Goal: Task Accomplishment & Management: Manage account settings

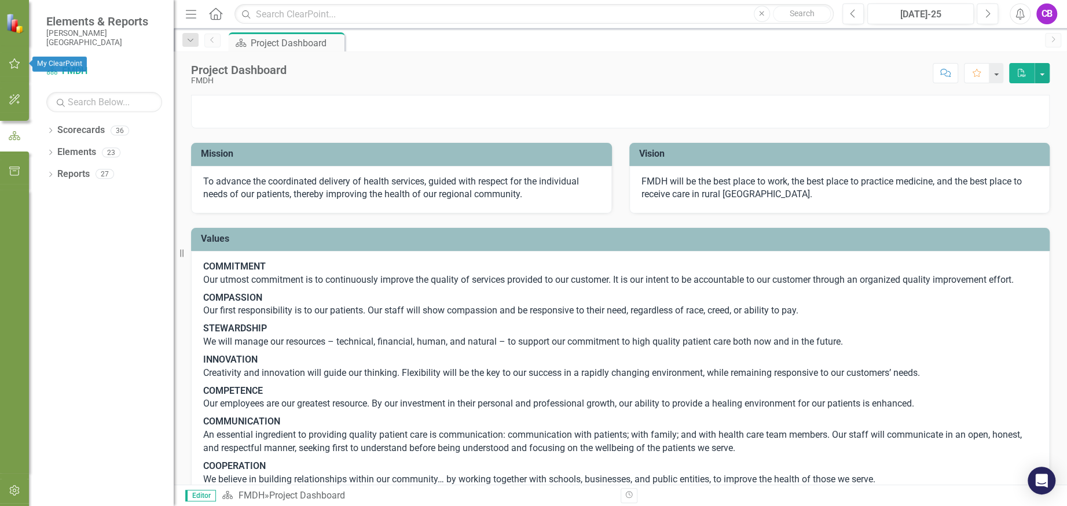
click at [17, 63] on icon "button" at bounding box center [14, 63] width 11 height 10
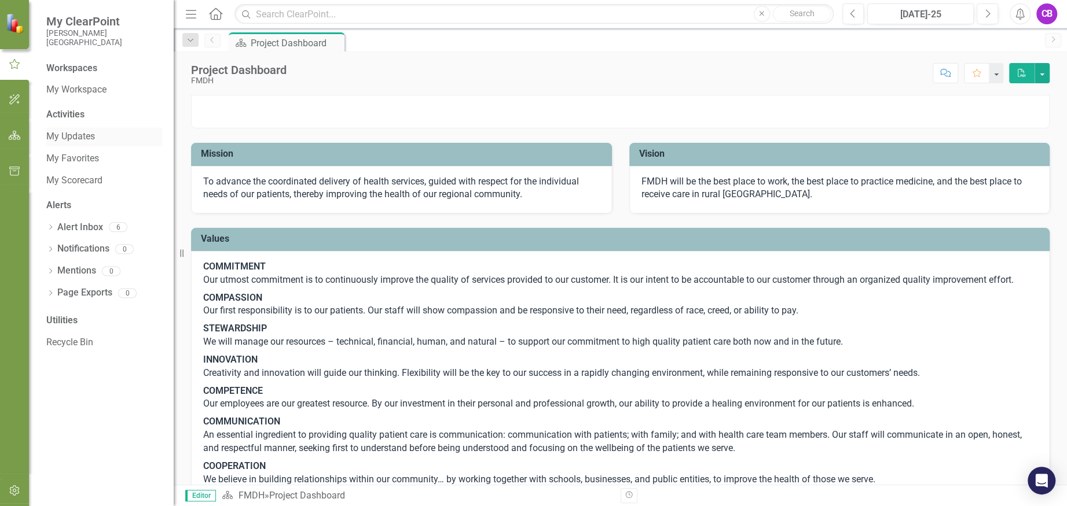
click at [85, 138] on link "My Updates" at bounding box center [104, 136] width 116 height 13
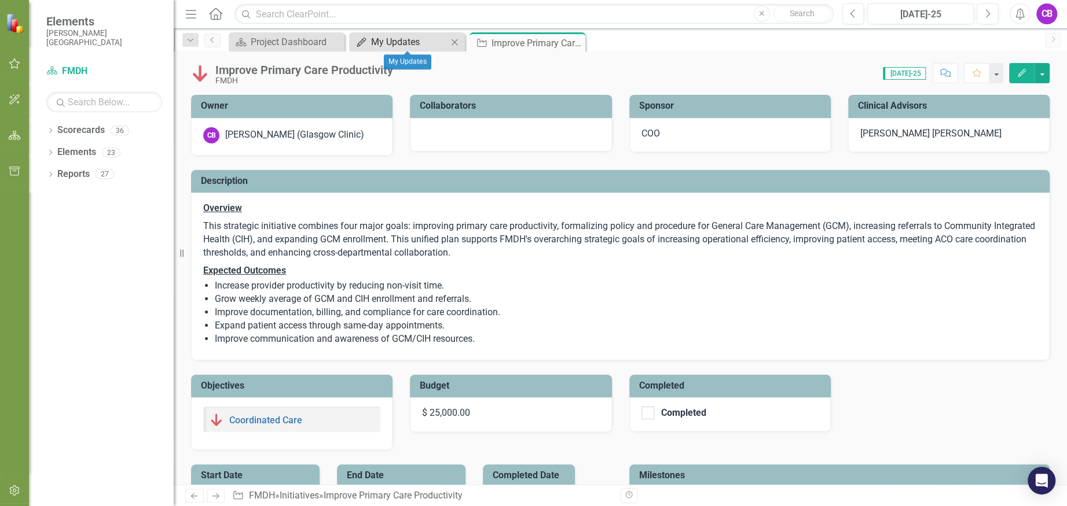
click at [404, 41] on div "My Updates" at bounding box center [409, 42] width 76 height 14
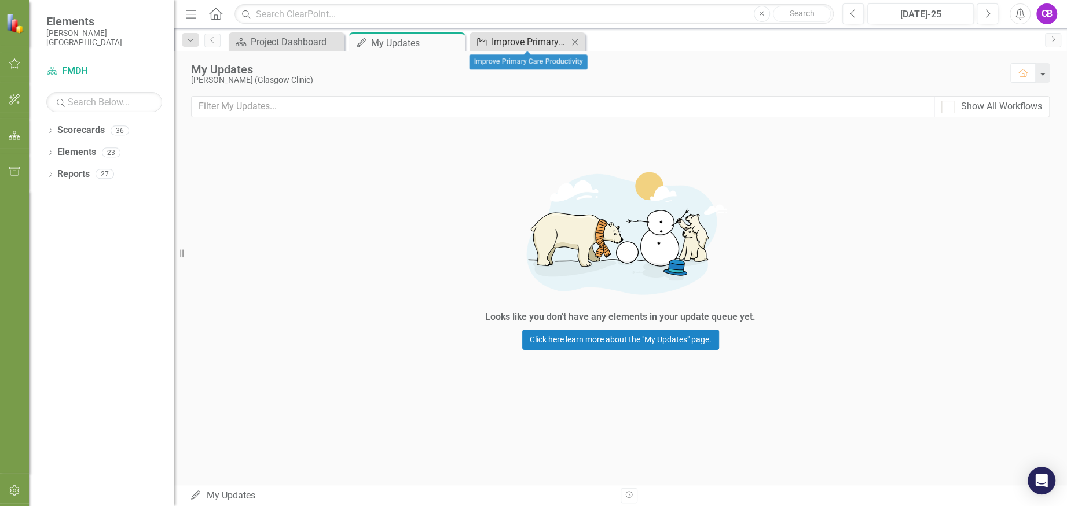
click at [545, 37] on div "Improve Primary Care Productivity" at bounding box center [529, 42] width 76 height 14
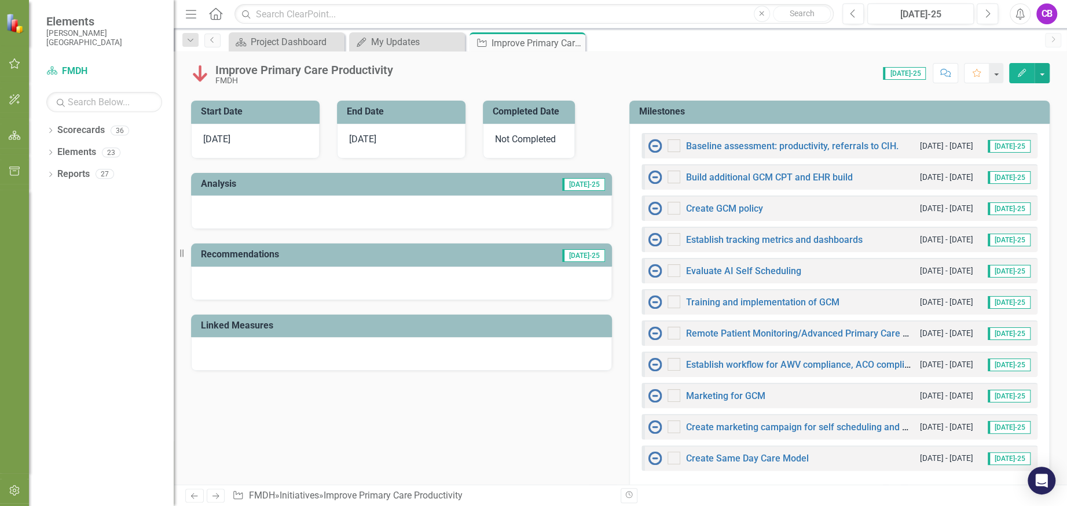
scroll to position [386, 0]
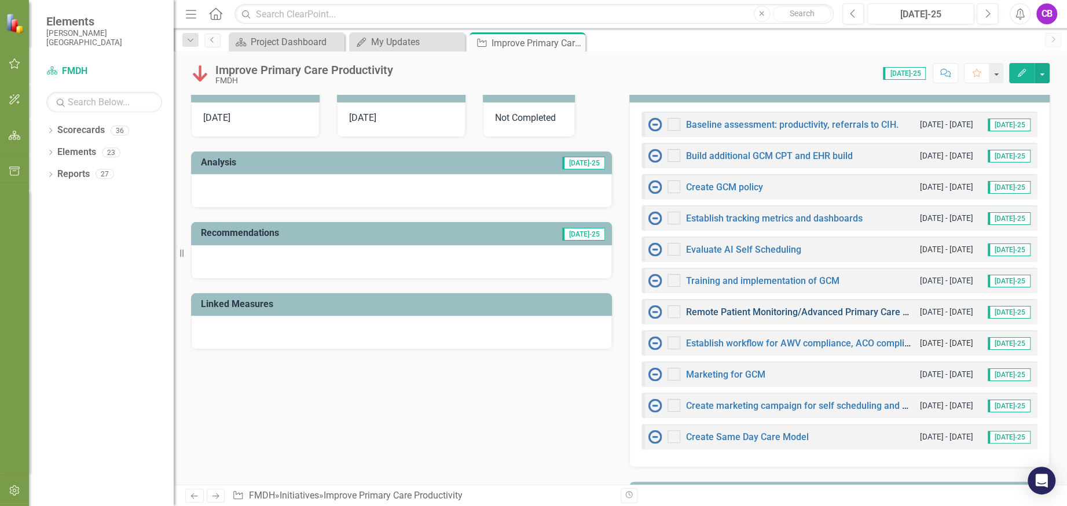
click at [696, 309] on link "Remote Patient Monitoring/Advanced Primary Care Management integration" at bounding box center [846, 312] width 320 height 11
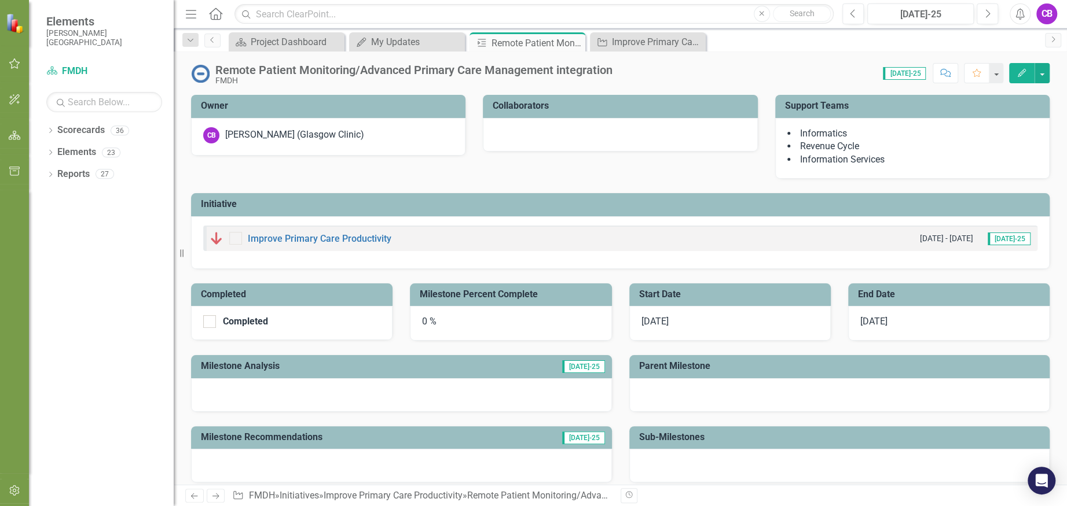
click at [524, 131] on div at bounding box center [620, 135] width 274 height 34
click at [1028, 71] on button "Edit" at bounding box center [1021, 73] width 25 height 20
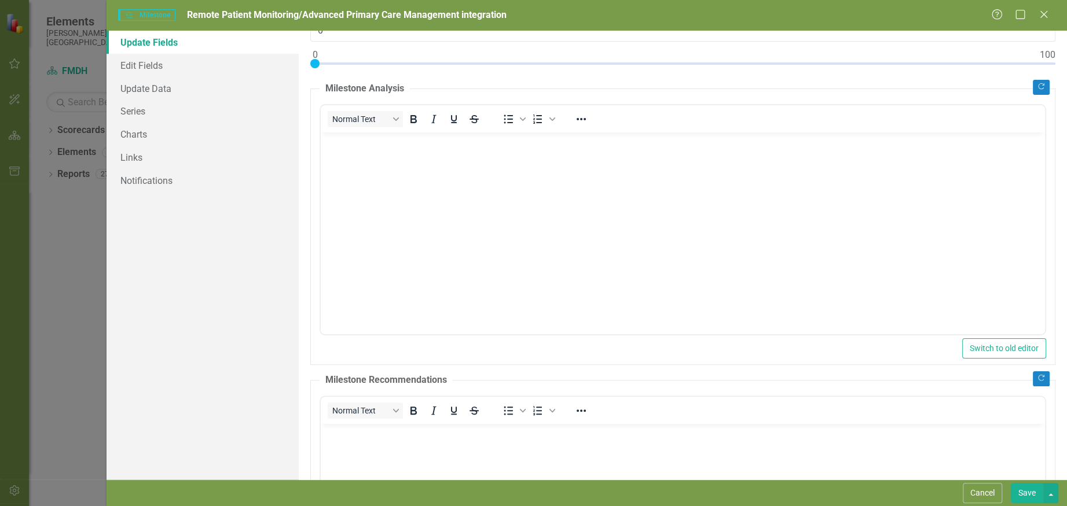
scroll to position [25, 0]
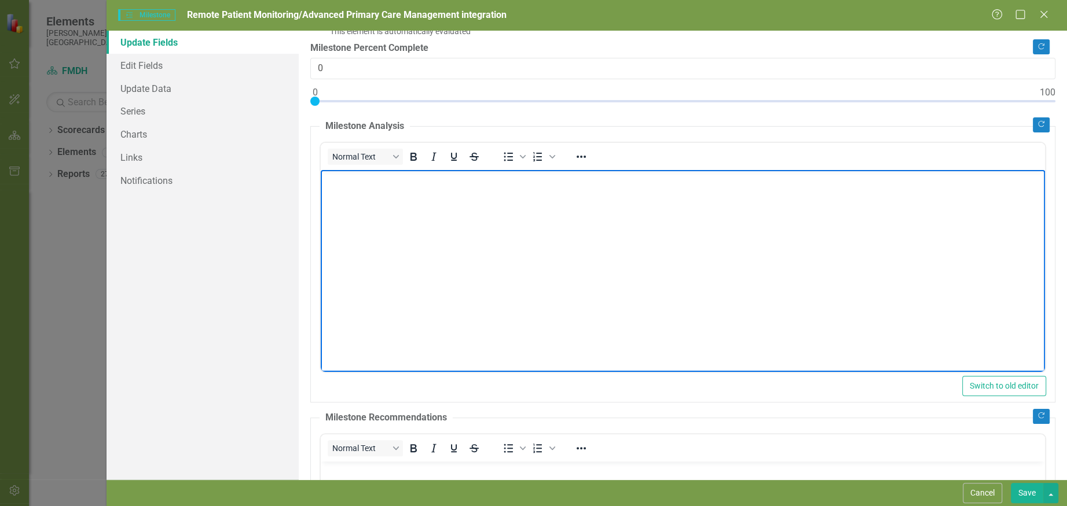
click at [387, 205] on body "Rich Text Area. Press ALT-0 for help." at bounding box center [683, 257] width 724 height 174
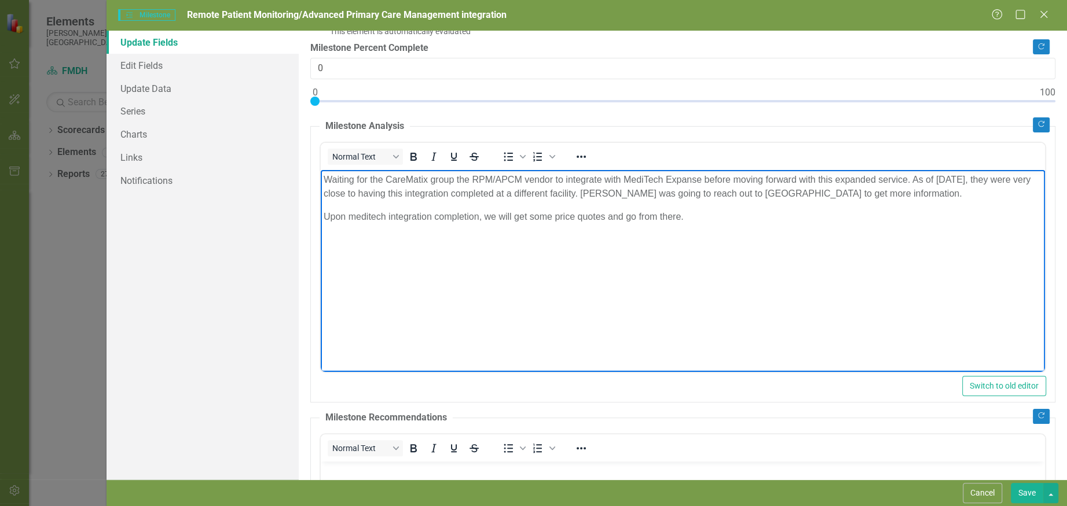
click at [354, 221] on p "Upon meditech integration completion, we will get some price quotes and go from…" at bounding box center [683, 217] width 718 height 14
click at [370, 215] on p "Upon Meditech integration completion, we will get some price quotes and go from…" at bounding box center [683, 217] width 718 height 14
click at [643, 178] on p "Waiting for the CareMatix group the RPM/APCM vendor to integrate with MediTech …" at bounding box center [683, 186] width 718 height 28
click at [369, 216] on p "Upon Meditech integration completion, we will get some price quotes and go from…" at bounding box center [683, 217] width 718 height 14
click at [416, 182] on p "Waiting for the CareMatix group the RPM/APCM vendor to integrate with MediTech …" at bounding box center [683, 186] width 718 height 28
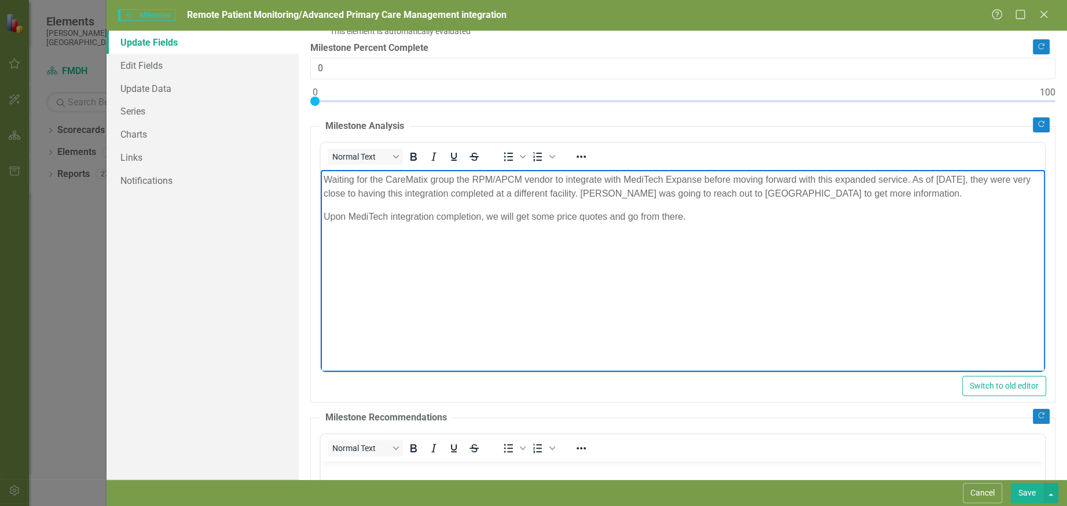
click at [714, 215] on p "Upon MediTech integration completion, we will get some price quotes and go from…" at bounding box center [683, 217] width 718 height 14
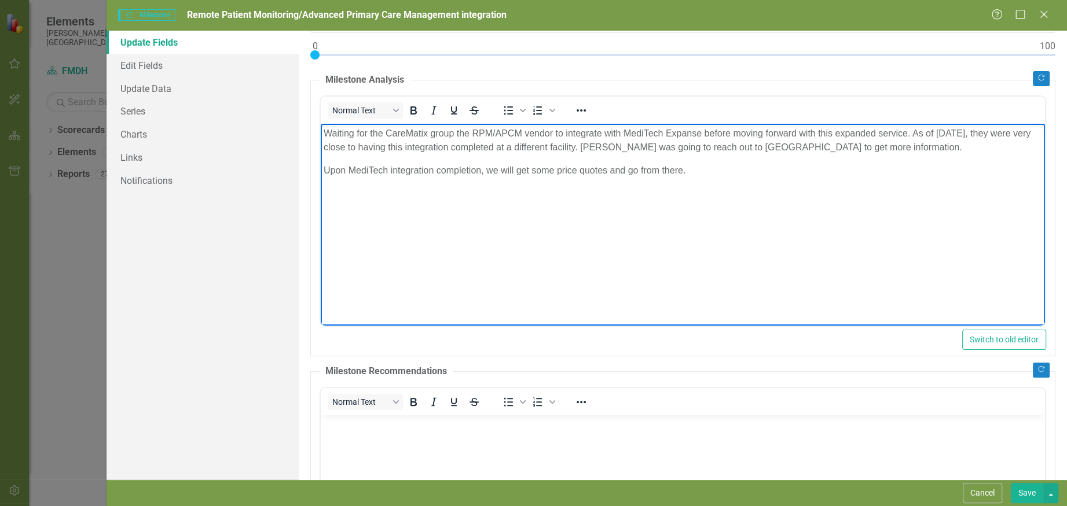
scroll to position [0, 0]
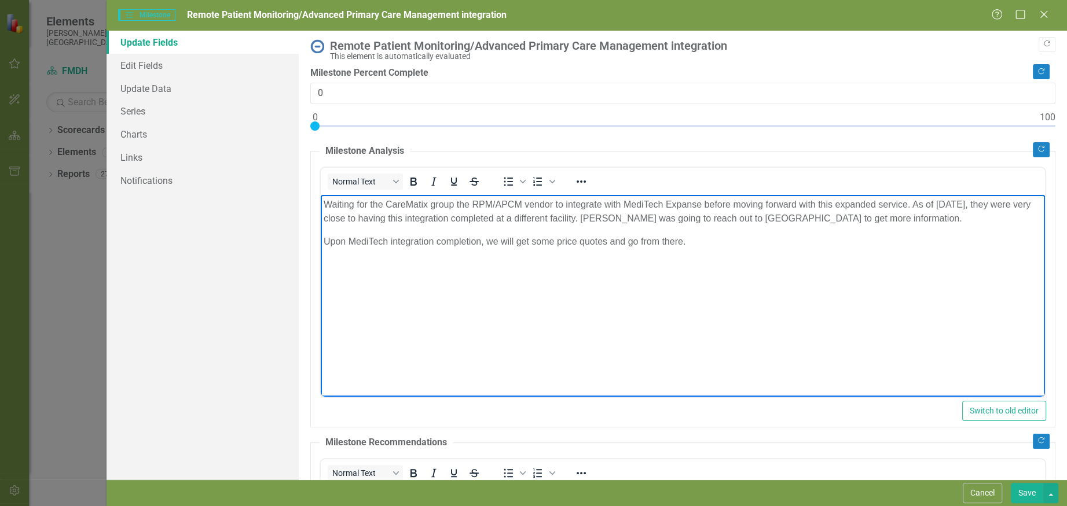
click at [399, 123] on div at bounding box center [682, 129] width 745 height 14
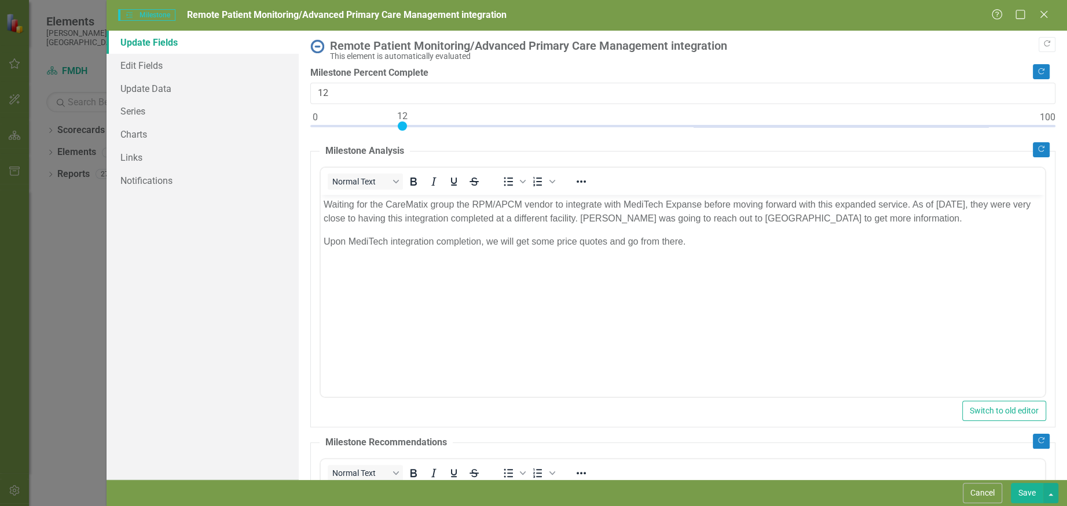
type input "10"
click at [388, 126] on div at bounding box center [682, 129] width 745 height 14
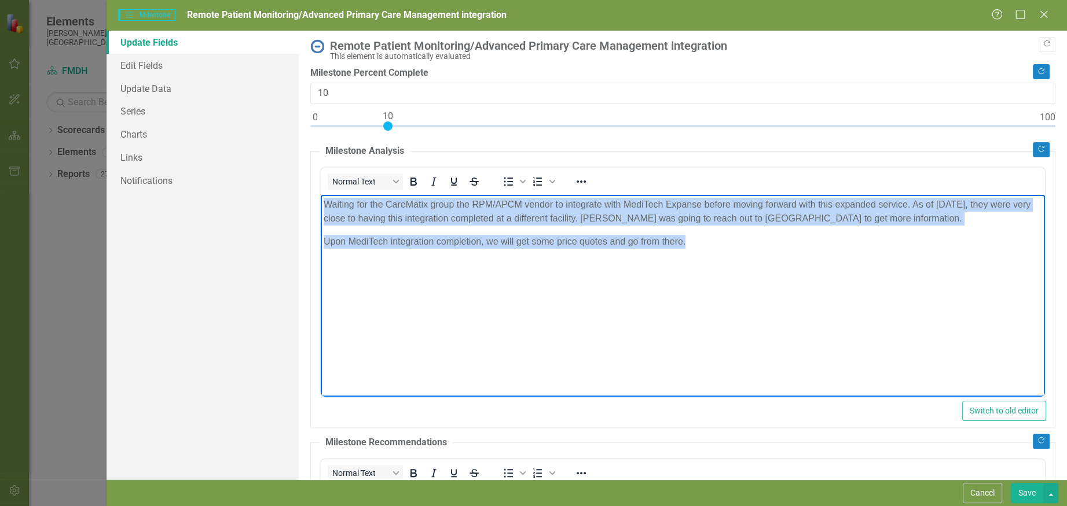
drag, startPoint x: 721, startPoint y: 257, endPoint x: 641, endPoint y: 400, distance: 164.1
click at [321, 206] on html "Waiting for the CareMatix group the RPM/APCM vendor to integrate with MediTech …" at bounding box center [683, 281] width 724 height 174
copy body "Waiting for the CareMatix group the RPM/APCM vendor to integrate with MediTech …"
click at [934, 293] on body "Waiting for the CareMatix group the RPM/APCM vendor to integrate with MediTech …" at bounding box center [683, 281] width 724 height 174
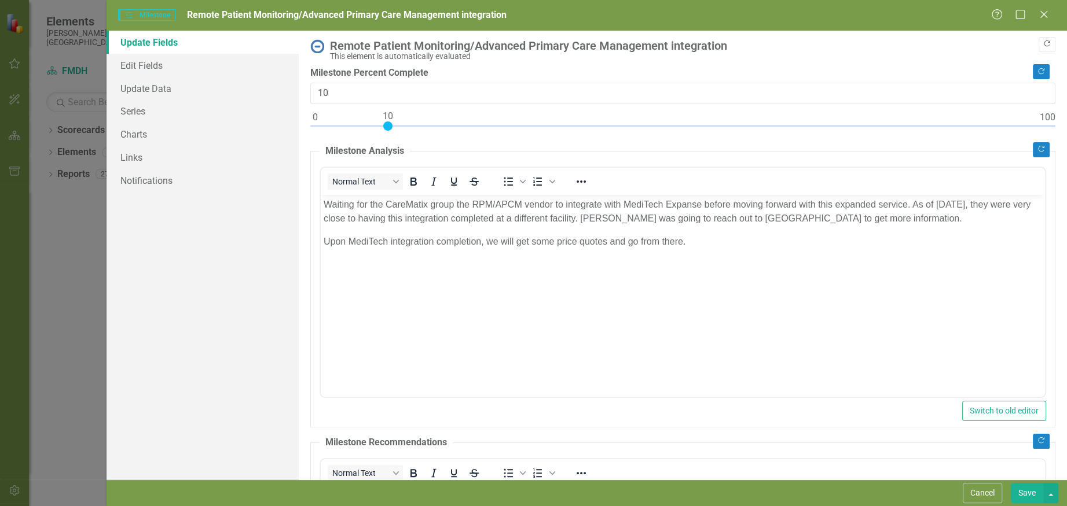
click at [1044, 43] on icon "button" at bounding box center [1047, 44] width 6 height 6
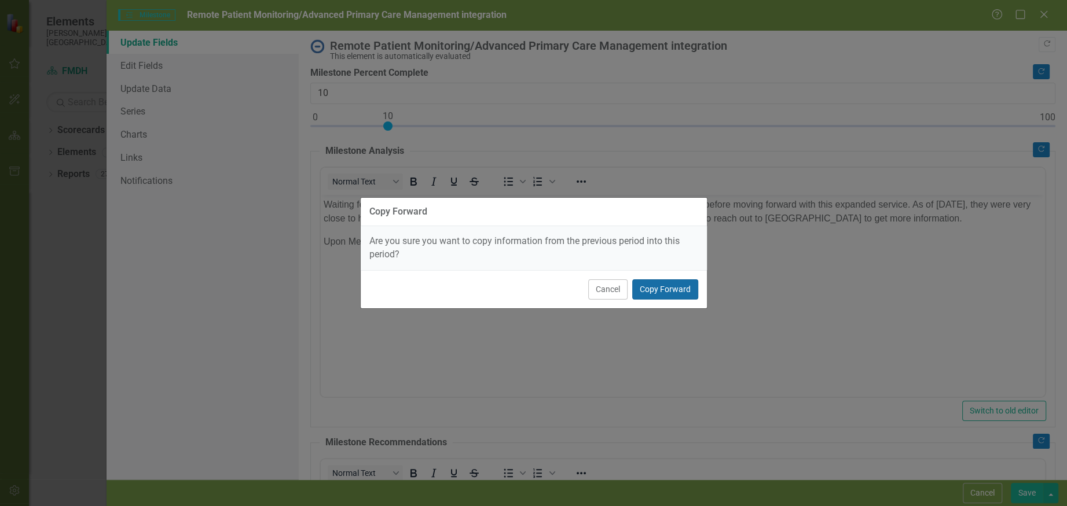
click at [664, 287] on button "Copy Forward" at bounding box center [665, 290] width 66 height 20
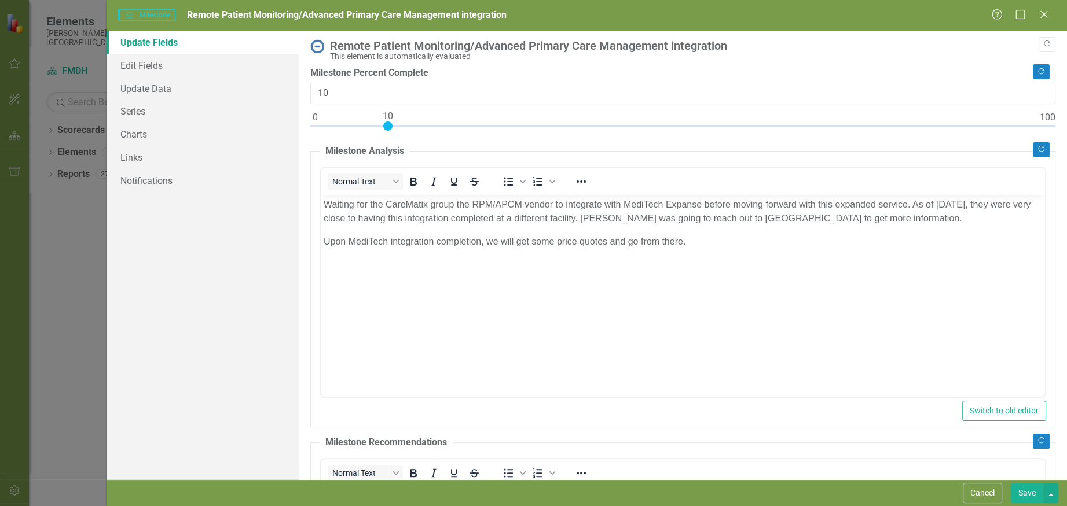
click at [313, 47] on img at bounding box center [317, 46] width 14 height 14
click at [321, 45] on img at bounding box center [317, 46] width 14 height 14
click at [1038, 14] on icon "Close" at bounding box center [1043, 14] width 14 height 11
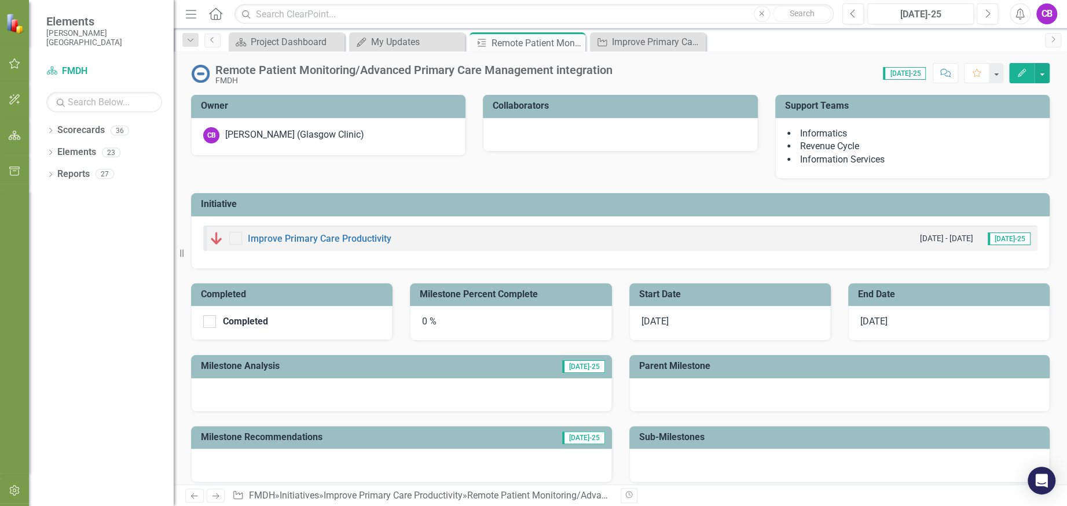
click at [1020, 69] on icon "Edit" at bounding box center [1021, 73] width 10 height 8
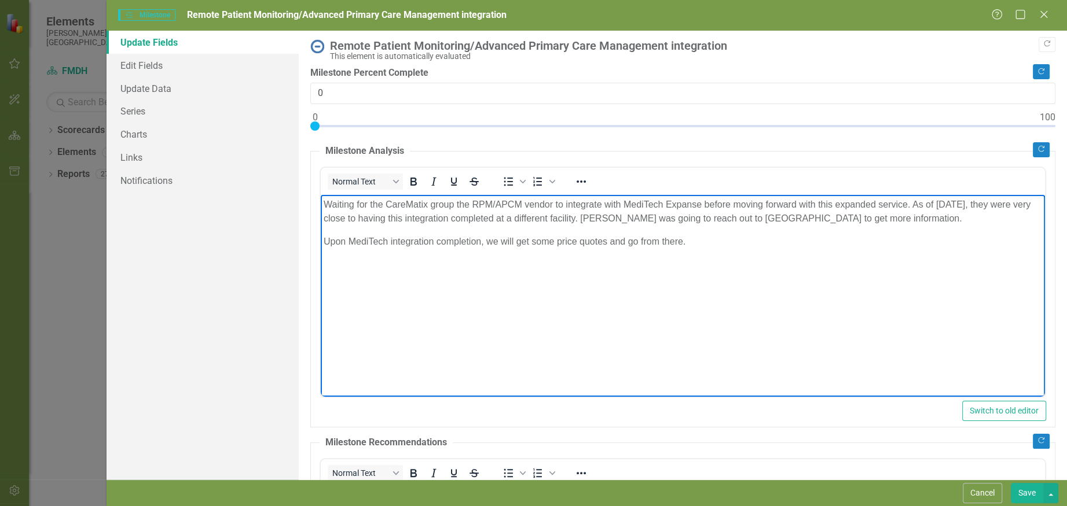
click at [390, 127] on div at bounding box center [682, 129] width 745 height 14
type input "10"
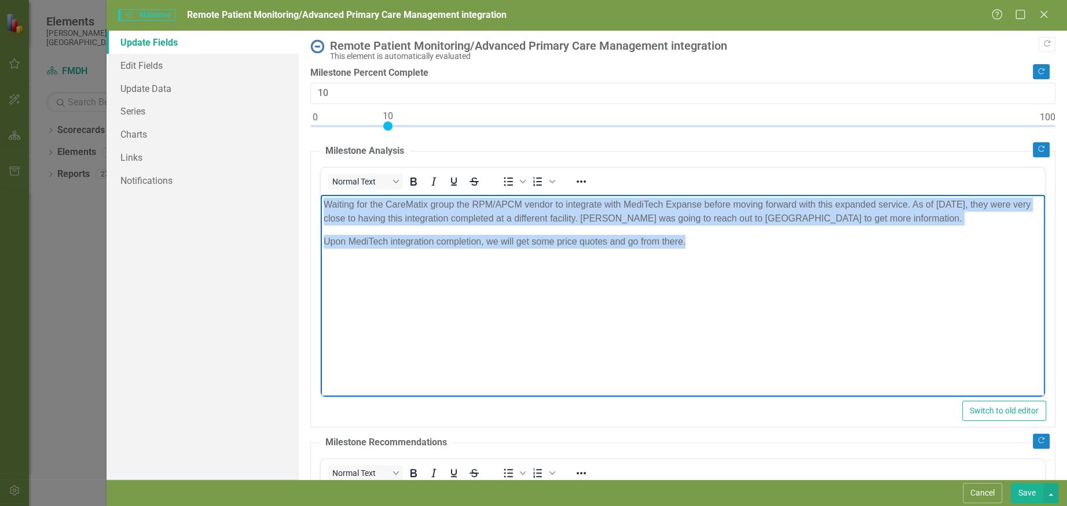
drag, startPoint x: 742, startPoint y: 243, endPoint x: 317, endPoint y: 197, distance: 427.4
click at [321, 197] on html "Waiting for the CareMatix group the RPM/APCM vendor to integrate with MediTech …" at bounding box center [683, 281] width 724 height 174
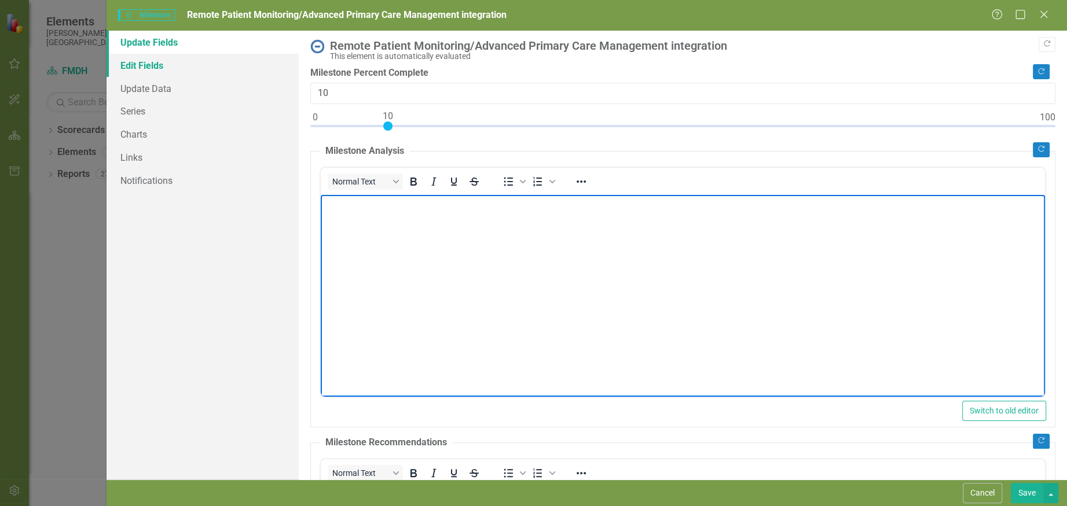
click at [152, 71] on link "Edit Fields" at bounding box center [203, 65] width 192 height 23
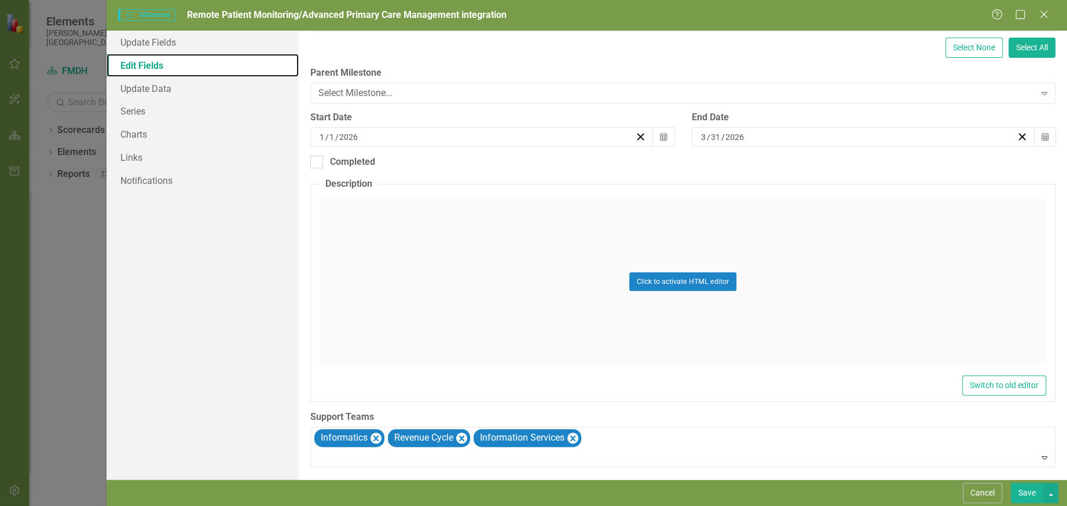
scroll to position [184, 0]
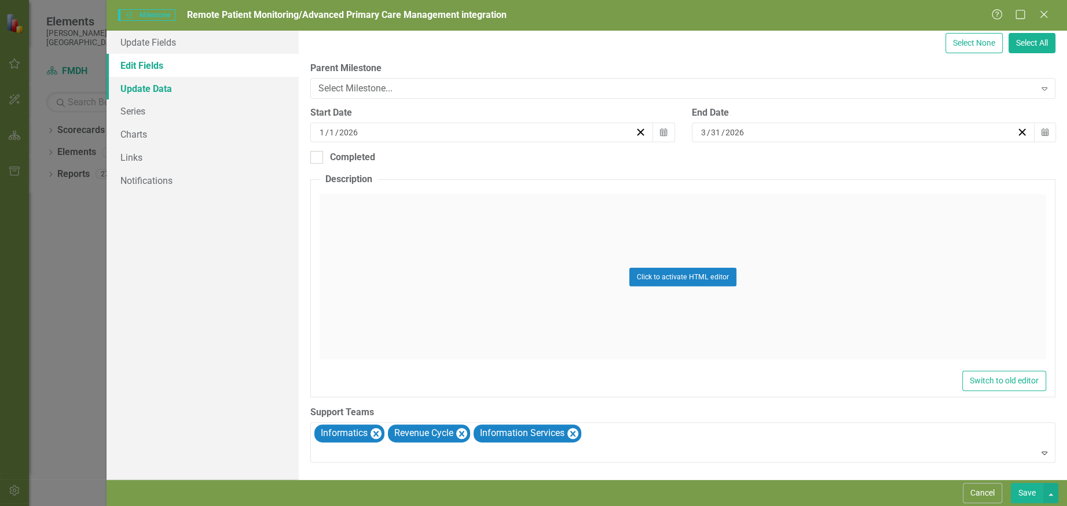
click at [163, 86] on link "Update Data" at bounding box center [203, 88] width 192 height 23
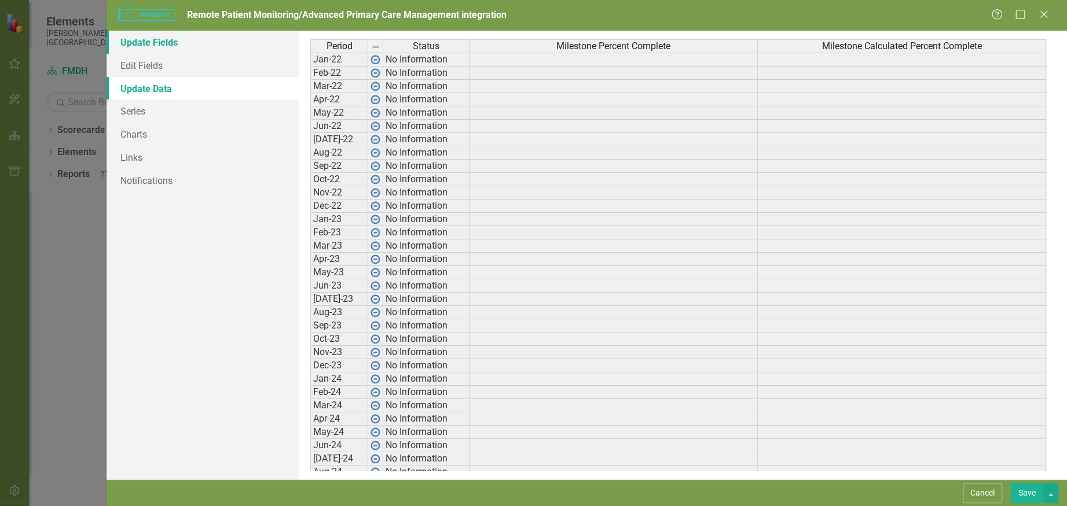
click at [160, 43] on link "Update Fields" at bounding box center [203, 42] width 192 height 23
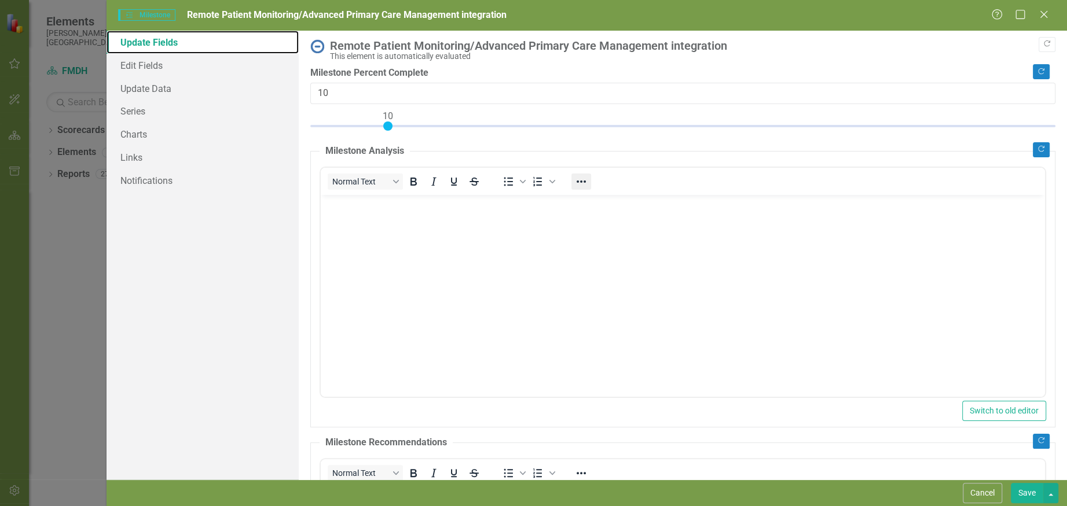
click at [585, 186] on icon "Reveal or hide additional toolbar items" at bounding box center [581, 182] width 14 height 14
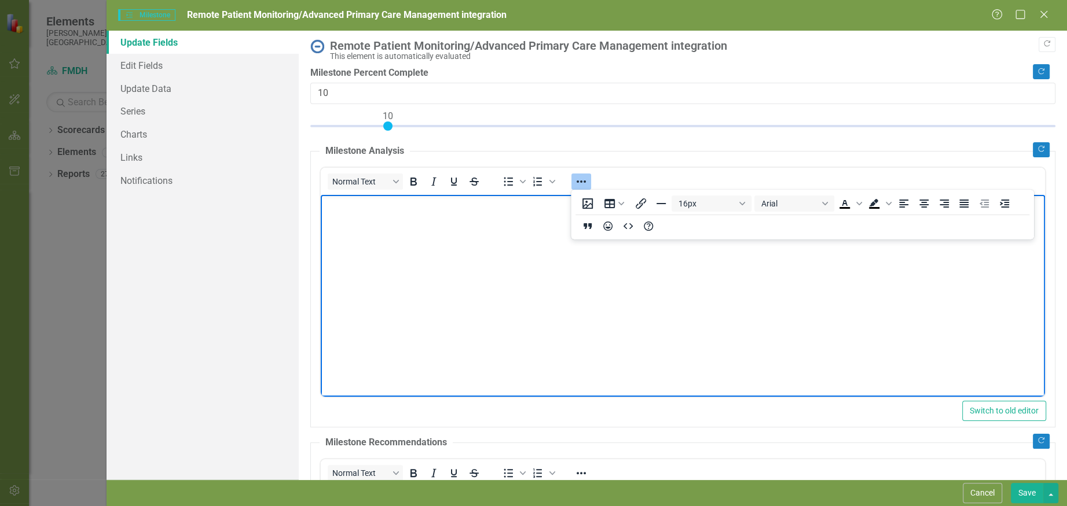
click at [588, 307] on body "Rich Text Area. Press ALT-0 for help." at bounding box center [683, 281] width 724 height 174
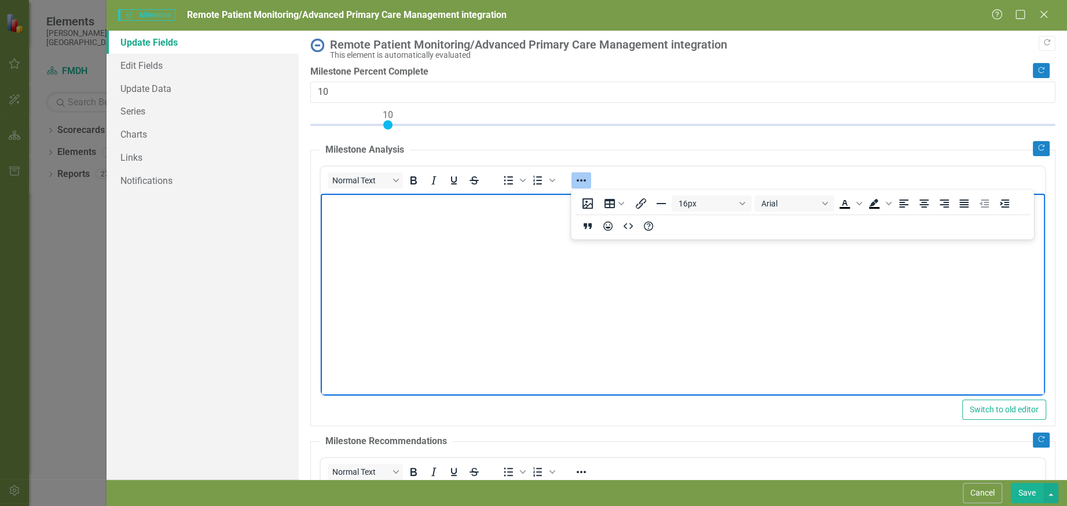
scroll to position [0, 0]
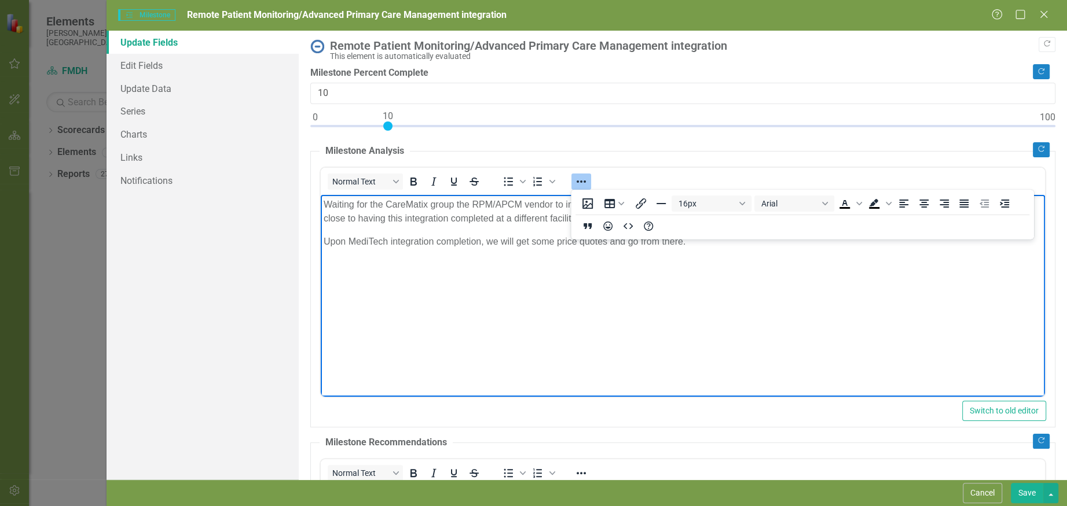
click at [696, 340] on body "Waiting for the CareMatix group the RPM/APCM vendor to integrate with MediTech …" at bounding box center [683, 281] width 724 height 174
click at [1029, 494] on button "Save" at bounding box center [1027, 493] width 32 height 20
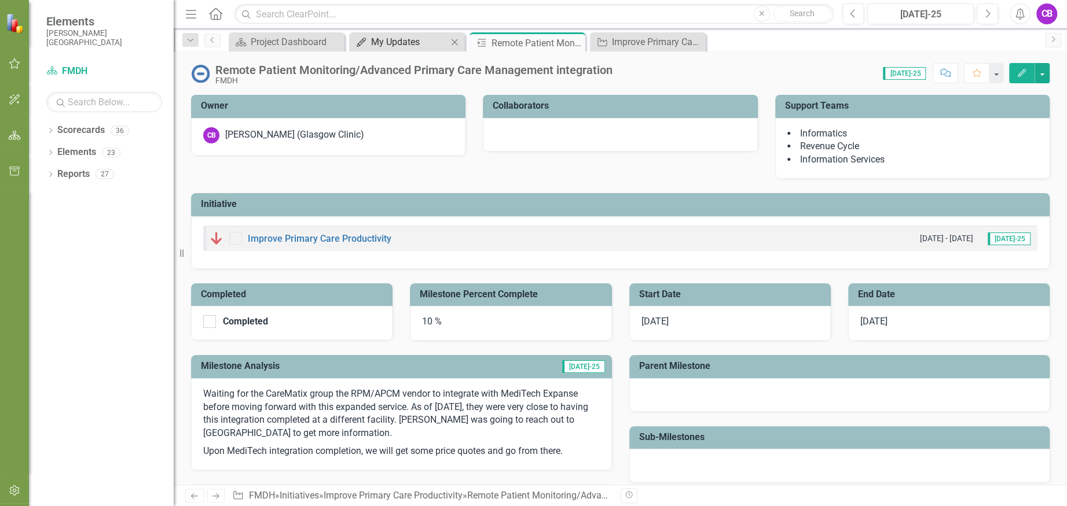
click at [398, 38] on div "My Updates" at bounding box center [409, 42] width 76 height 14
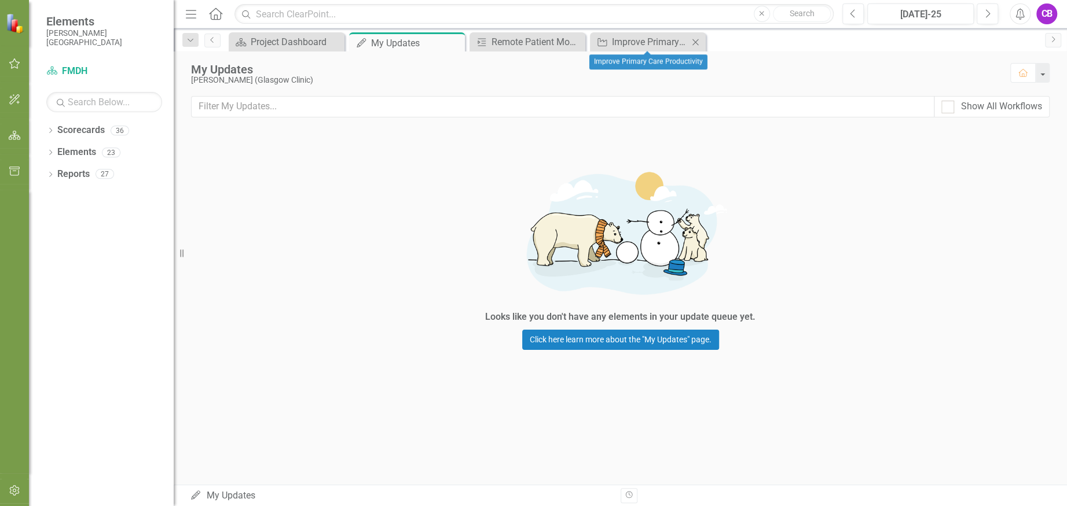
click at [695, 41] on icon at bounding box center [695, 42] width 6 height 6
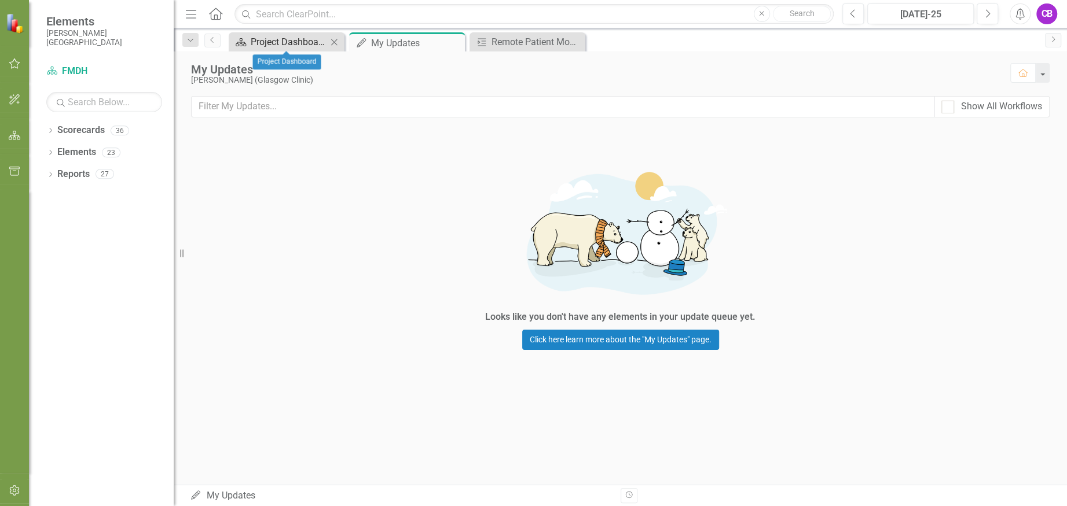
click at [307, 38] on div "Project Dashboard" at bounding box center [289, 42] width 76 height 14
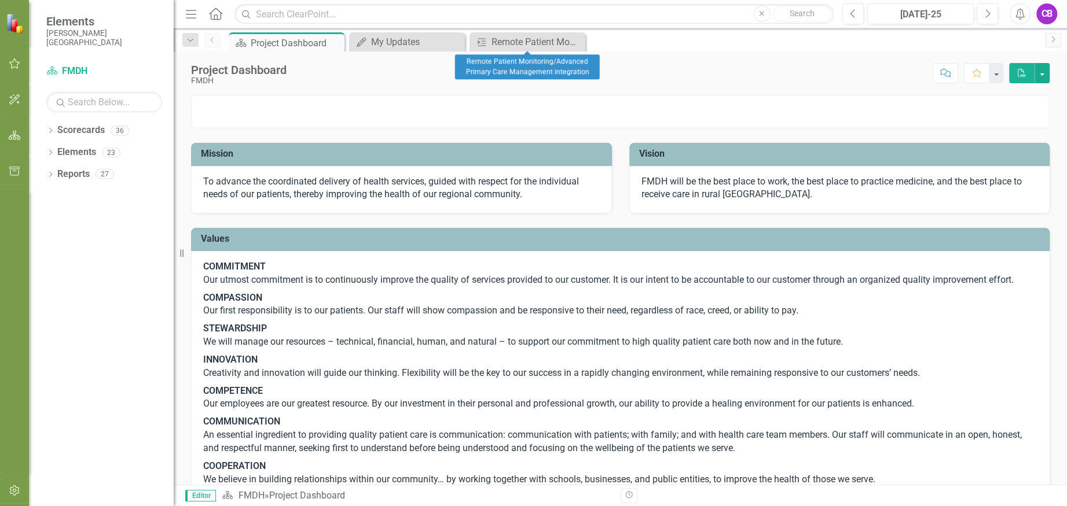
click at [0, 0] on icon "Close" at bounding box center [0, 0] width 0 height 0
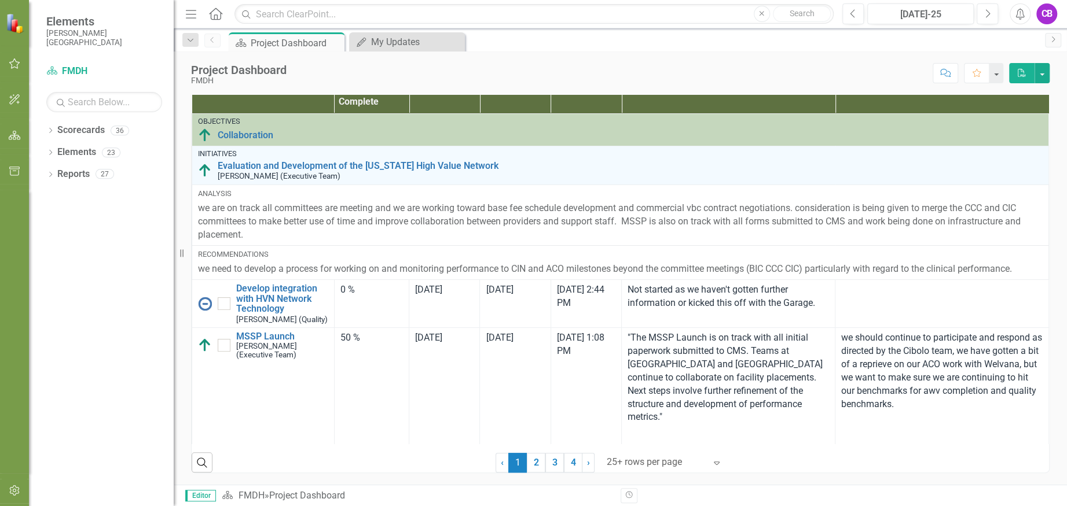
scroll to position [545, 0]
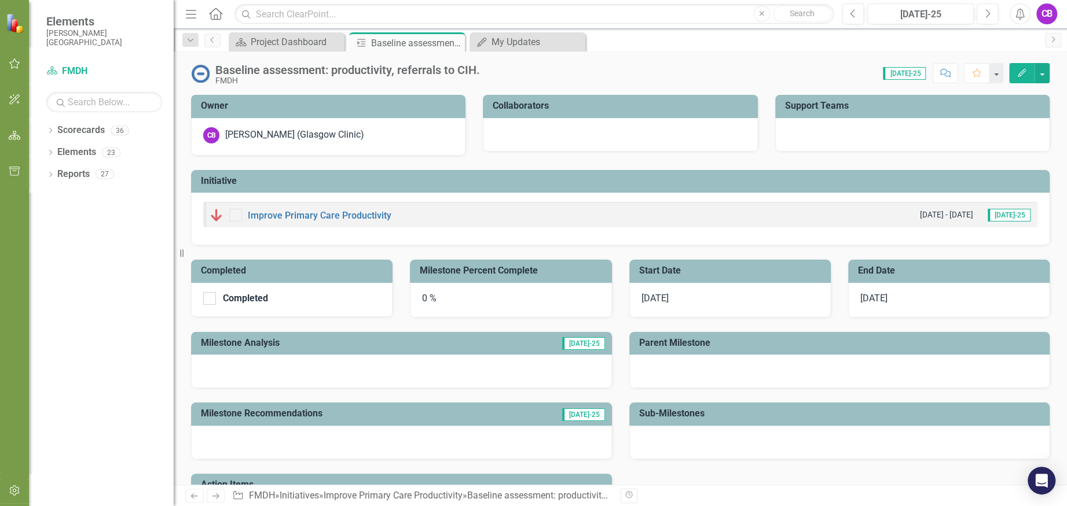
click at [1021, 73] on icon "Edit" at bounding box center [1021, 73] width 10 height 8
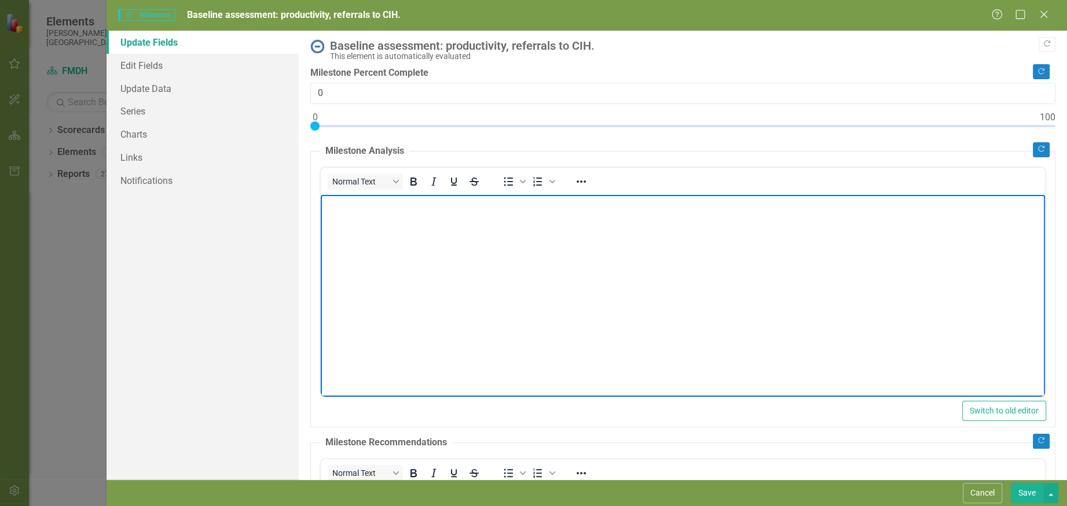
click at [522, 247] on body "Rich Text Area. Press ALT-0 for help." at bounding box center [683, 281] width 724 height 174
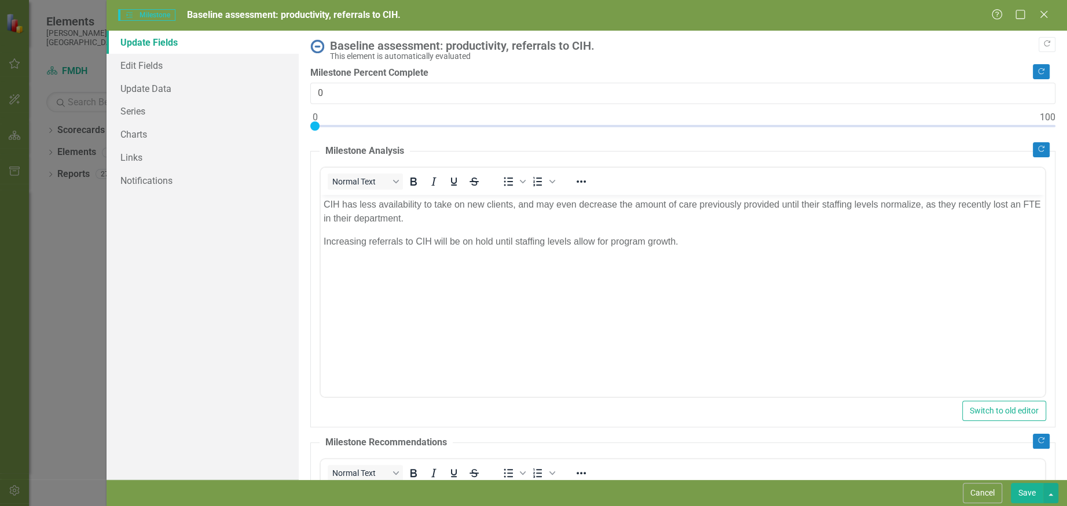
click at [1020, 490] on button "Save" at bounding box center [1027, 493] width 32 height 20
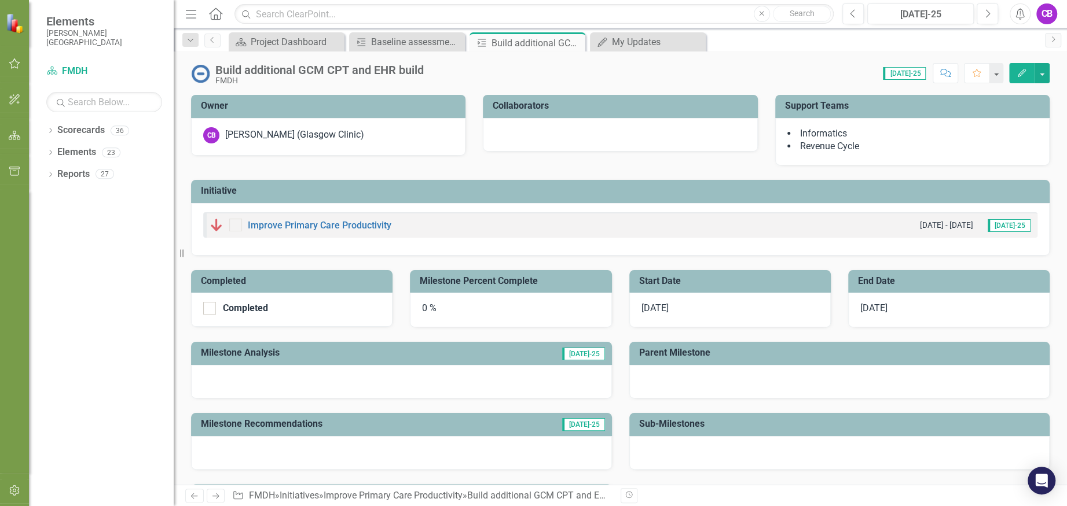
click at [1018, 67] on button "Edit" at bounding box center [1021, 73] width 25 height 20
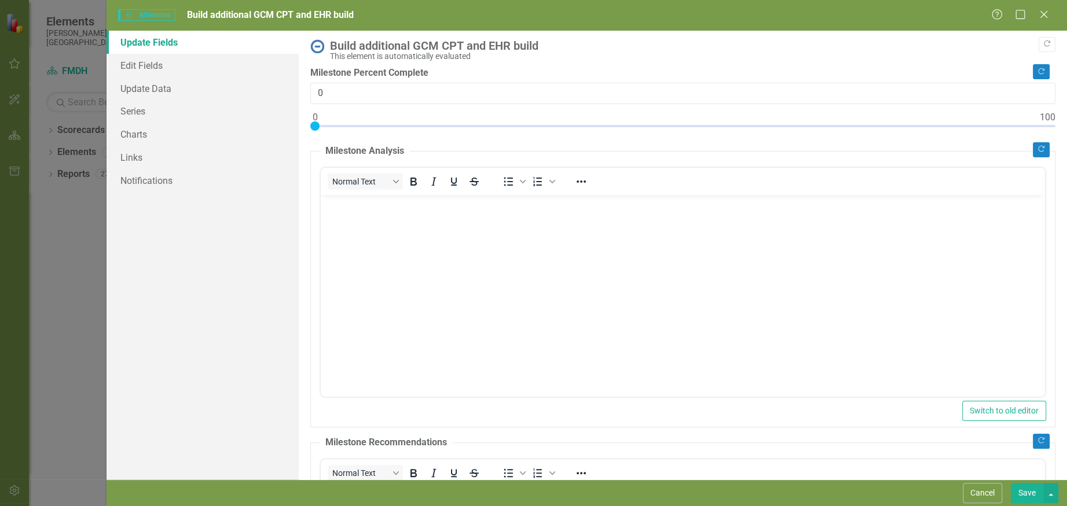
click at [791, 241] on body "Rich Text Area. Press ALT-0 for help." at bounding box center [683, 281] width 724 height 174
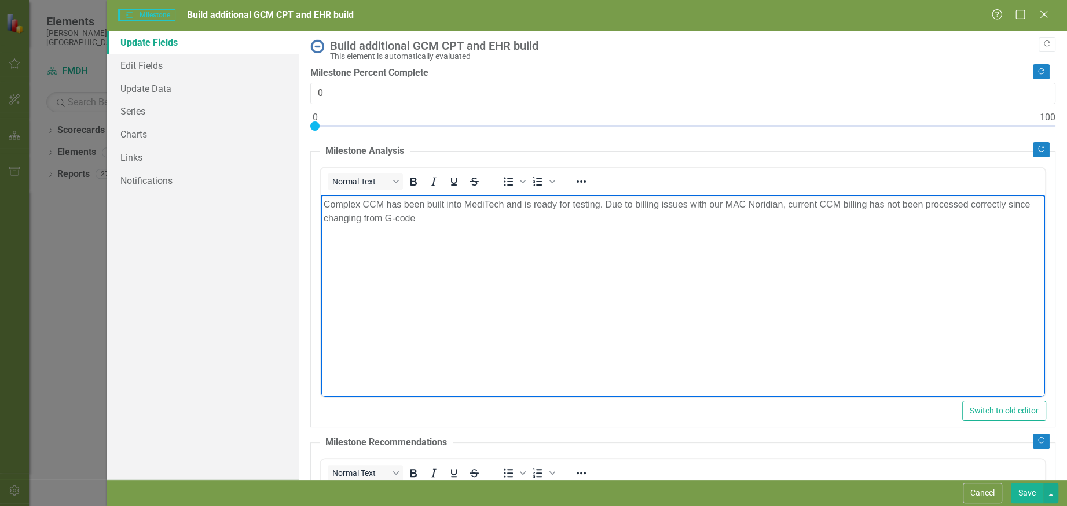
click at [415, 215] on p "Complex CCM has been built into MediTech and is ready for testing. Due to billi…" at bounding box center [683, 211] width 718 height 28
click at [401, 215] on p "Complex CCM has been built into MediTech and is ready for testing. Due to billi…" at bounding box center [683, 211] width 718 height 28
click at [426, 221] on p "Complex CCM has been built into MediTech and is ready for testing. Due to billi…" at bounding box center [683, 211] width 718 height 28
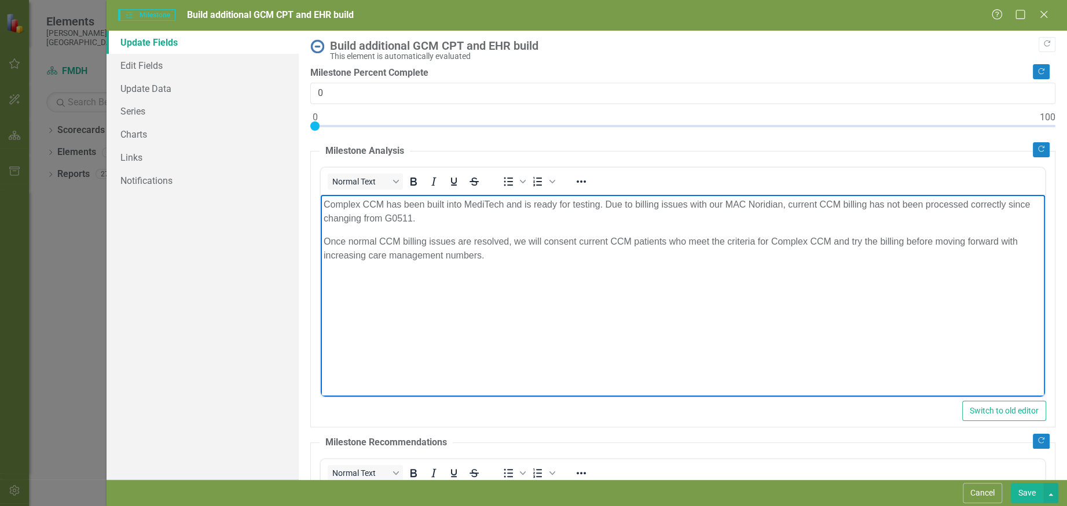
click at [1025, 489] on button "Save" at bounding box center [1027, 493] width 32 height 20
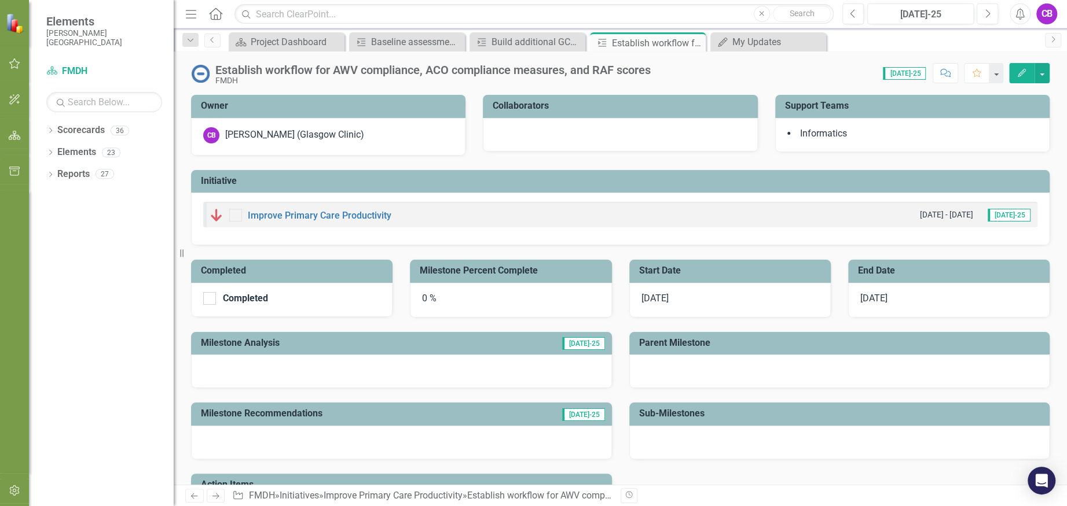
click at [1026, 69] on icon "Edit" at bounding box center [1021, 73] width 10 height 8
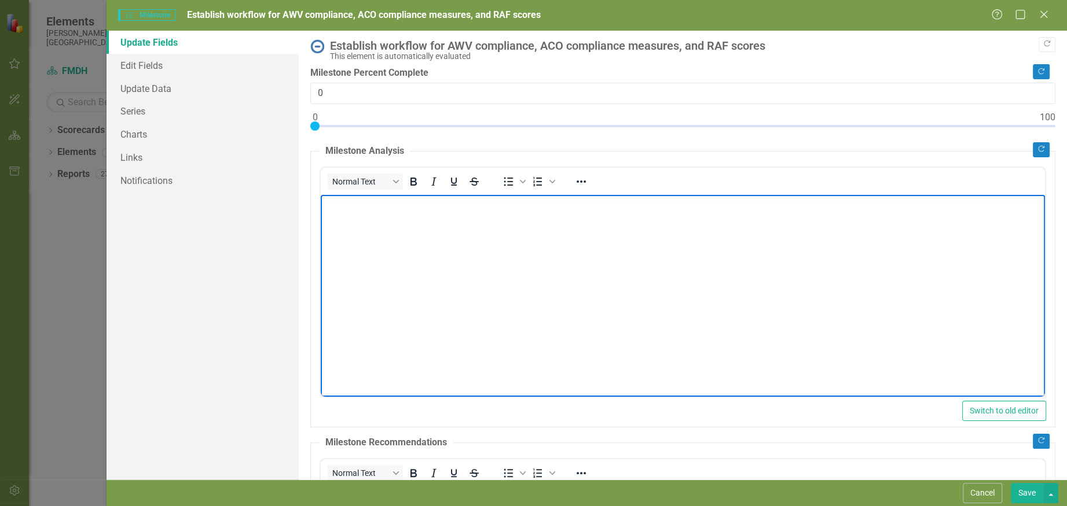
click at [547, 238] on body "Rich Text Area. Press ALT-0 for help." at bounding box center [683, 281] width 724 height 174
click at [1027, 494] on button "Save" at bounding box center [1027, 493] width 32 height 20
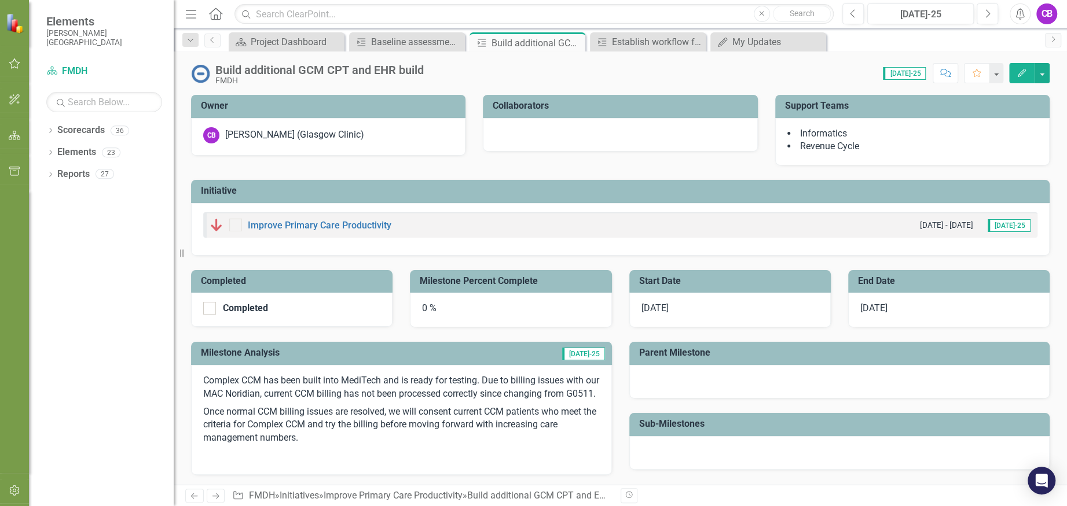
click at [1024, 72] on icon "Edit" at bounding box center [1021, 73] width 10 height 8
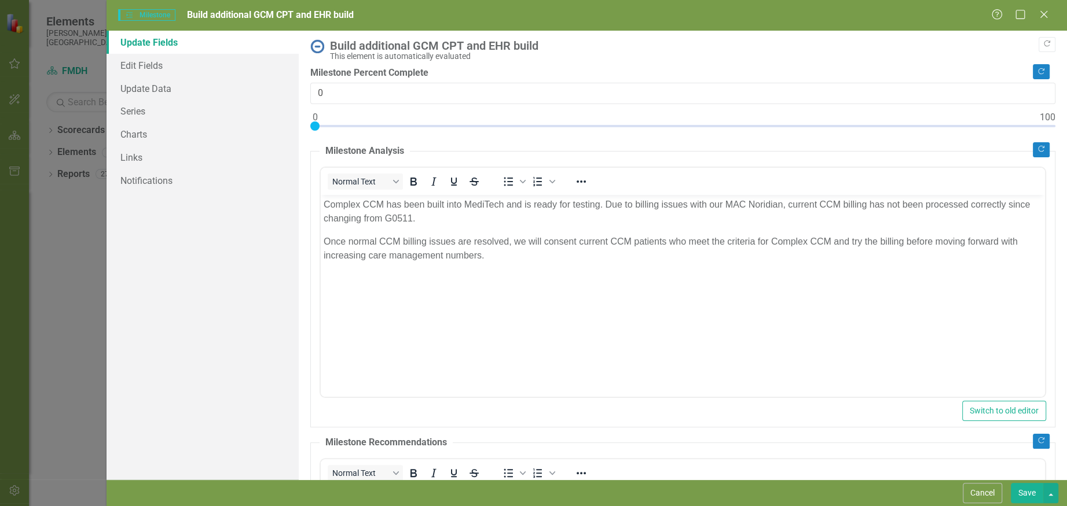
click at [391, 120] on div "Milestone Percent Complete 0" at bounding box center [682, 101] width 745 height 69
click at [395, 124] on div at bounding box center [682, 129] width 745 height 14
click at [384, 125] on div at bounding box center [682, 129] width 745 height 14
type input "10"
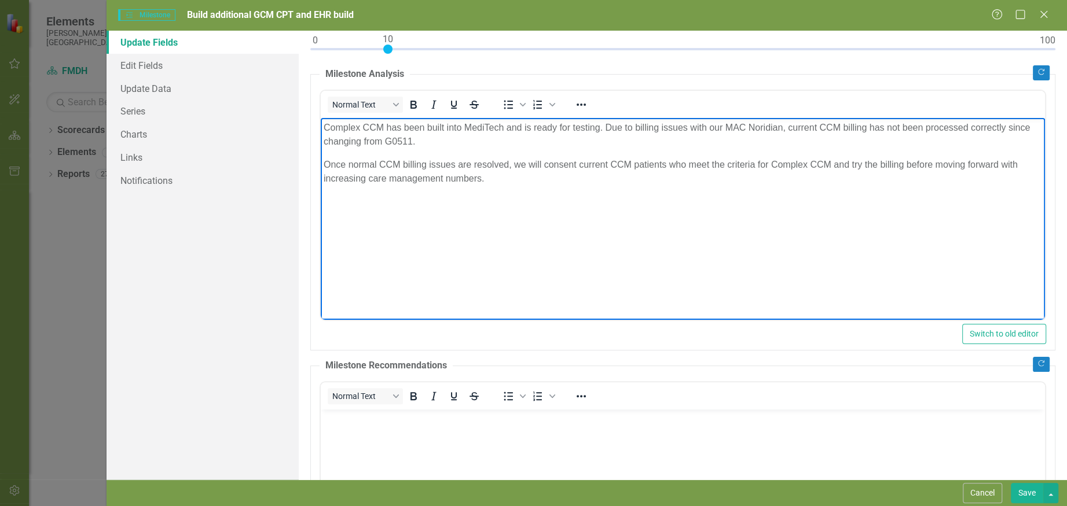
click at [480, 256] on body "Complex CCM has been built into MediTech and is ready for testing. Due to billi…" at bounding box center [683, 205] width 724 height 174
click at [534, 212] on body "Complex CCM has been built into MediTech and is ready for testing. Due to billi…" at bounding box center [683, 205] width 724 height 174
click at [824, 204] on p "Enrolled to participate in a cohort with the [US_STATE] Hospital Association in…" at bounding box center [683, 201] width 718 height 14
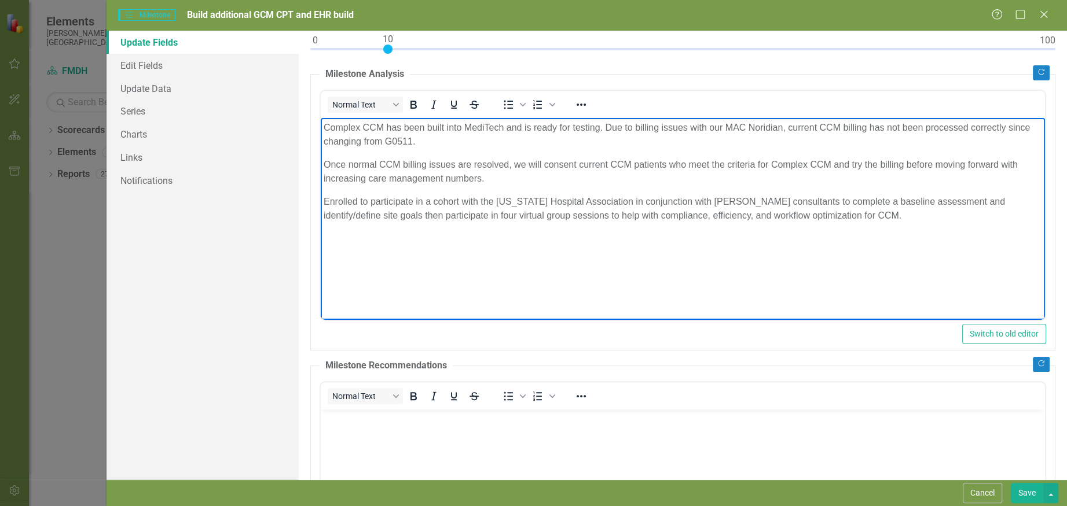
click at [460, 245] on body "Complex CCM has been built into MediTech and is ready for testing. Due to billi…" at bounding box center [683, 205] width 724 height 174
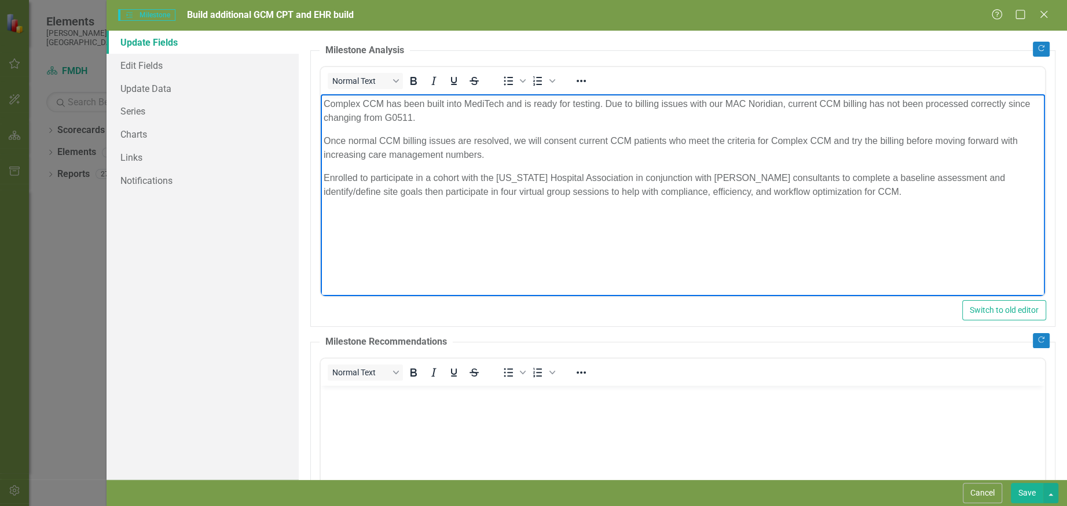
scroll to position [0, 0]
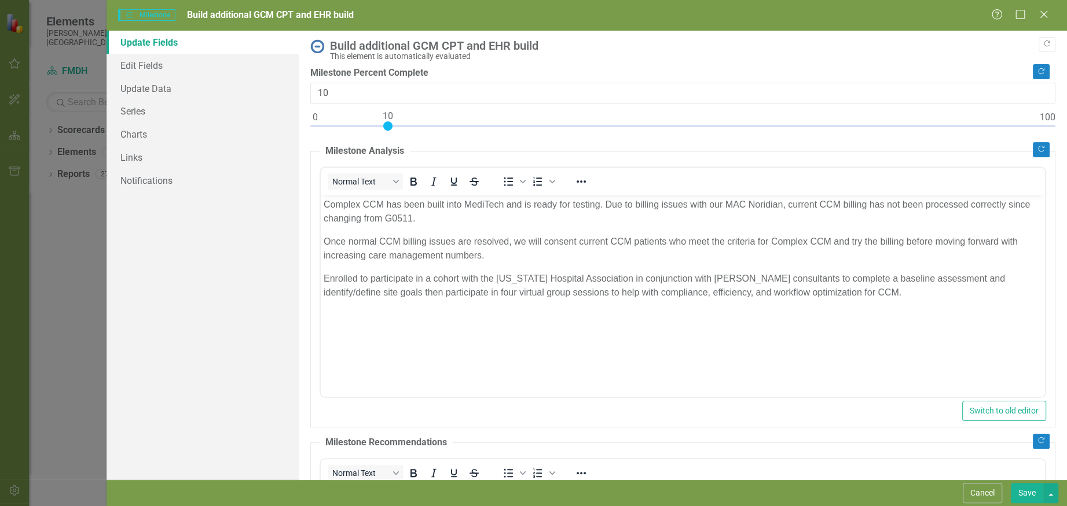
click at [1030, 492] on button "Save" at bounding box center [1027, 493] width 32 height 20
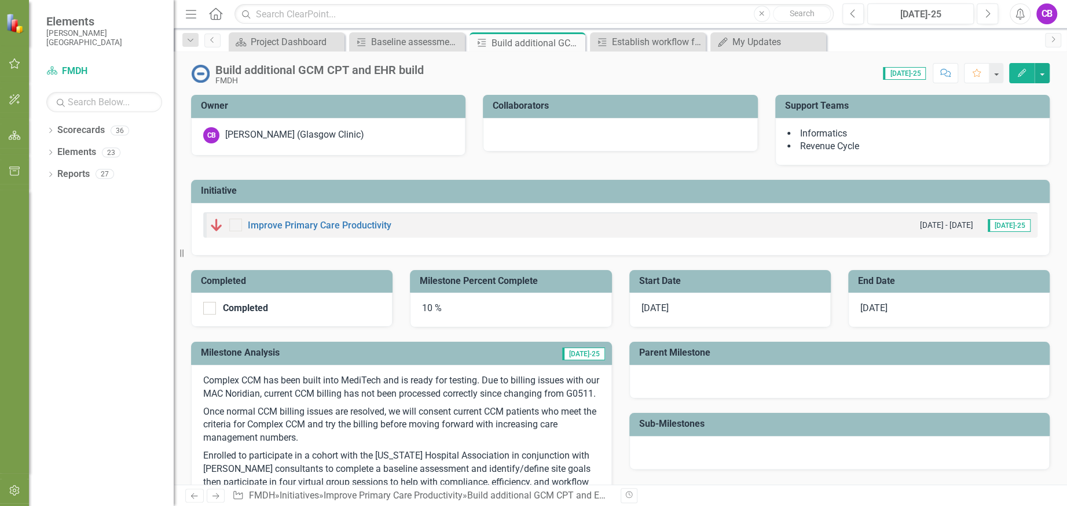
click at [1044, 16] on div "CB" at bounding box center [1046, 13] width 21 height 21
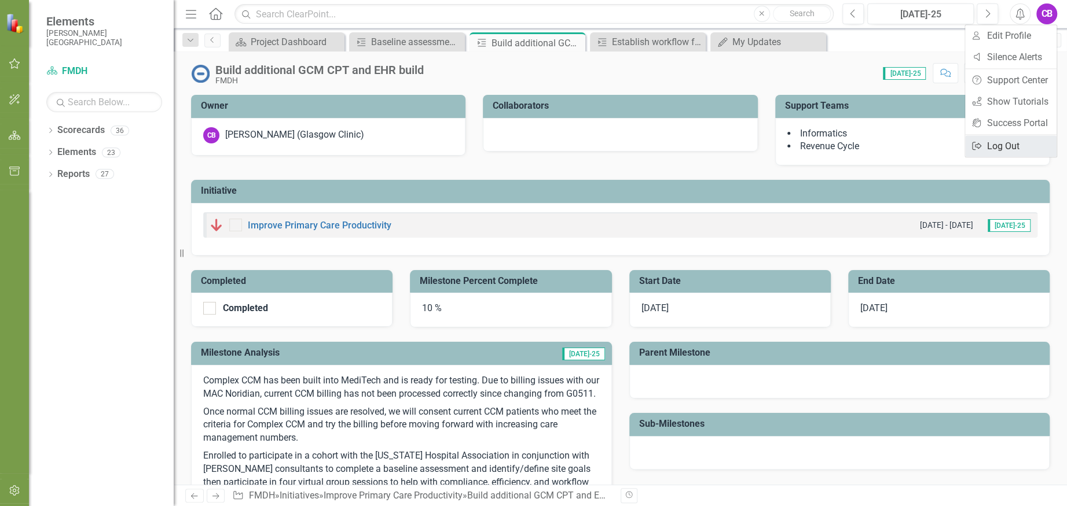
click at [1010, 144] on link "Logout Log Out" at bounding box center [1010, 145] width 91 height 21
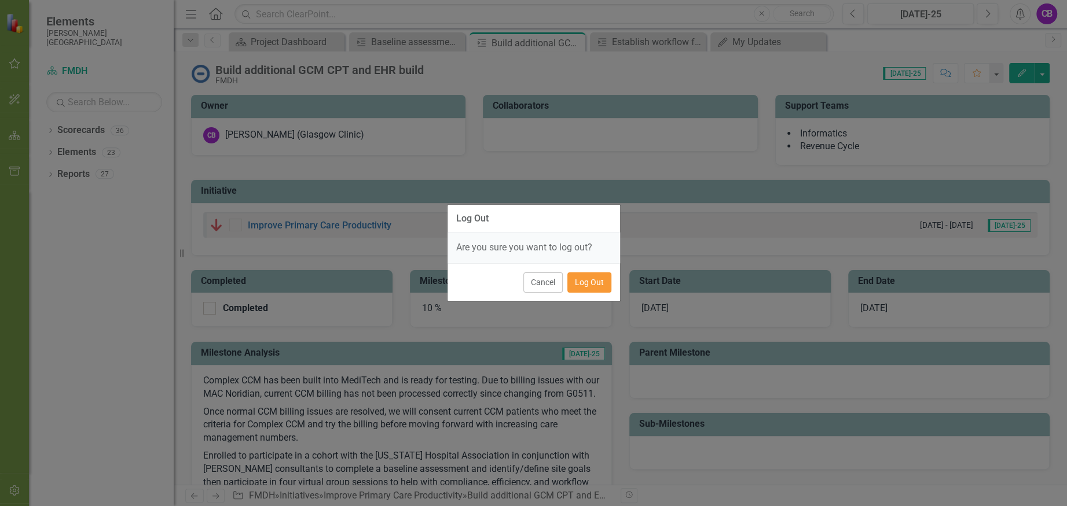
click at [583, 281] on button "Log Out" at bounding box center [589, 283] width 44 height 20
